Goal: Task Accomplishment & Management: Manage account settings

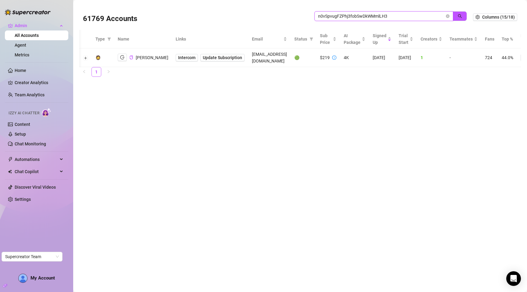
scroll to position [0, 53]
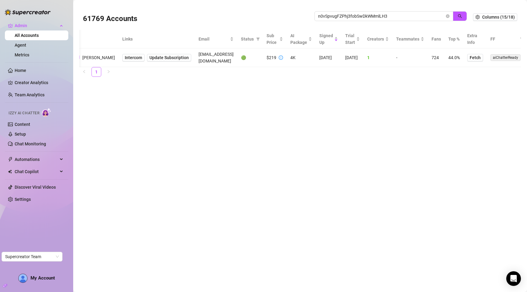
click at [188, 113] on main "61769 Accounts n0vSpvugFZPhj3fobSwDkWMmlLH3 Columns (15/18) Type Name Links Ema…" at bounding box center [300, 146] width 454 height 292
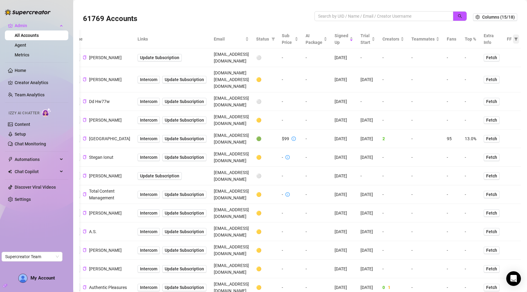
click at [514, 38] on icon "filter" at bounding box center [515, 39] width 3 height 3
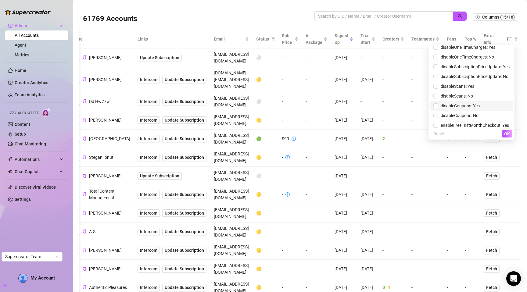
scroll to position [100, 0]
click at [495, 71] on span "disableSubscriptionPriceUpdate: Yes" at bounding box center [471, 68] width 76 height 7
checkbox input "true"
click at [497, 80] on span "disableSubscriptionPriceUpdate: No" at bounding box center [471, 78] width 76 height 7
click at [508, 133] on span "OK" at bounding box center [507, 133] width 6 height 5
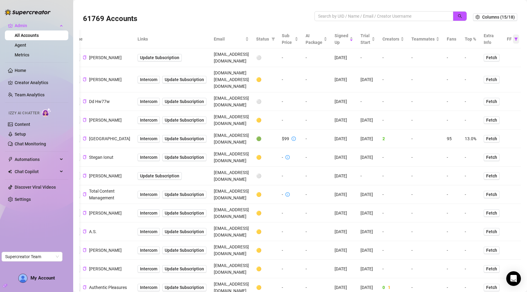
click at [514, 39] on icon "filter" at bounding box center [516, 39] width 4 height 4
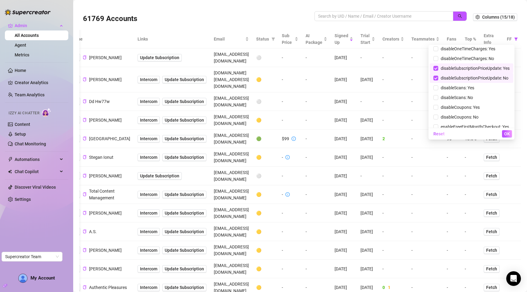
click at [461, 80] on span "disableSubscriptionPriceUpdate: No" at bounding box center [473, 78] width 70 height 5
checkbox input "false"
click at [507, 135] on span "OK" at bounding box center [507, 133] width 6 height 5
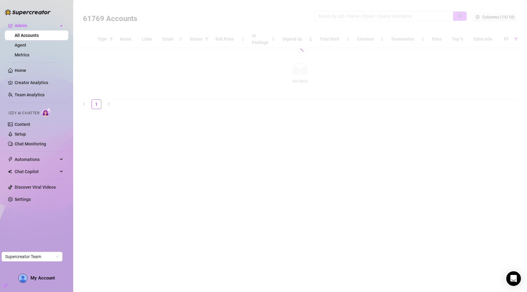
scroll to position [0, 0]
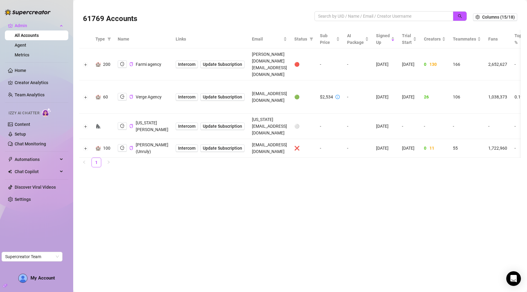
click at [330, 144] on td "-" at bounding box center [329, 148] width 27 height 19
